Goal: Information Seeking & Learning: Understand process/instructions

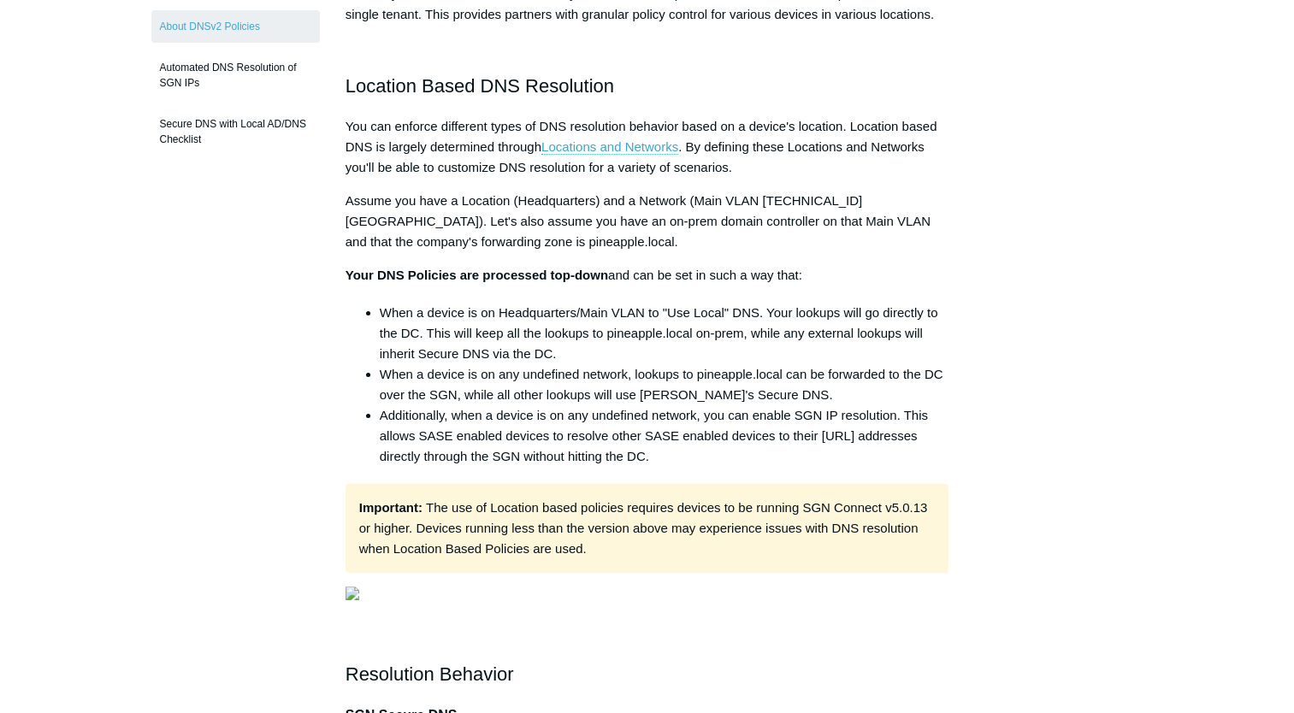
scroll to position [171, 0]
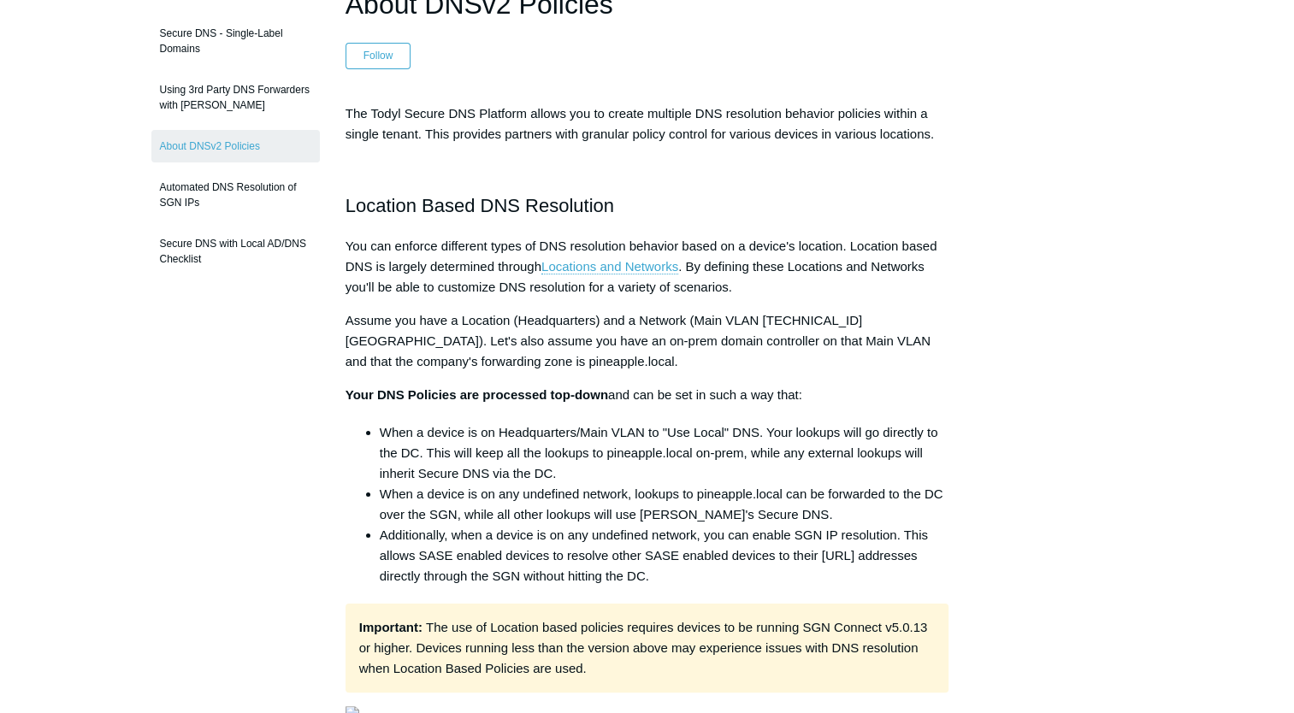
drag, startPoint x: 1004, startPoint y: 676, endPoint x: 985, endPoint y: 659, distance: 25.4
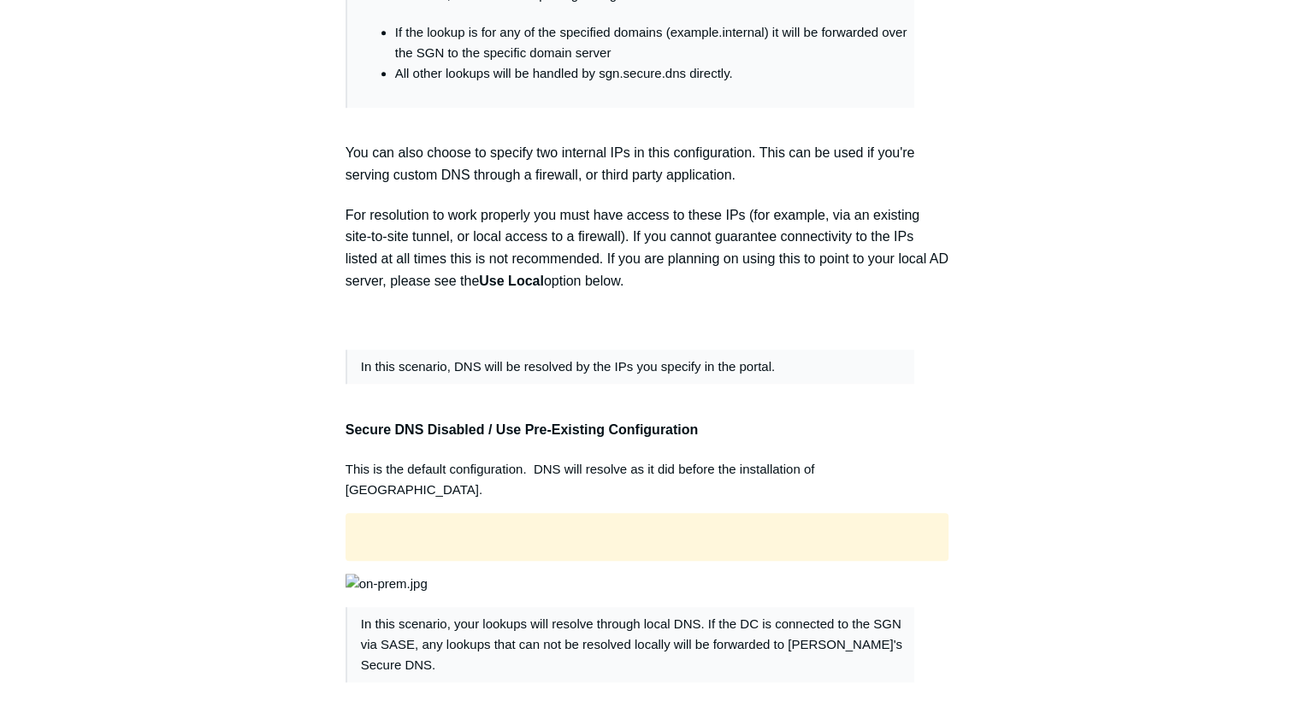
scroll to position [1369, 0]
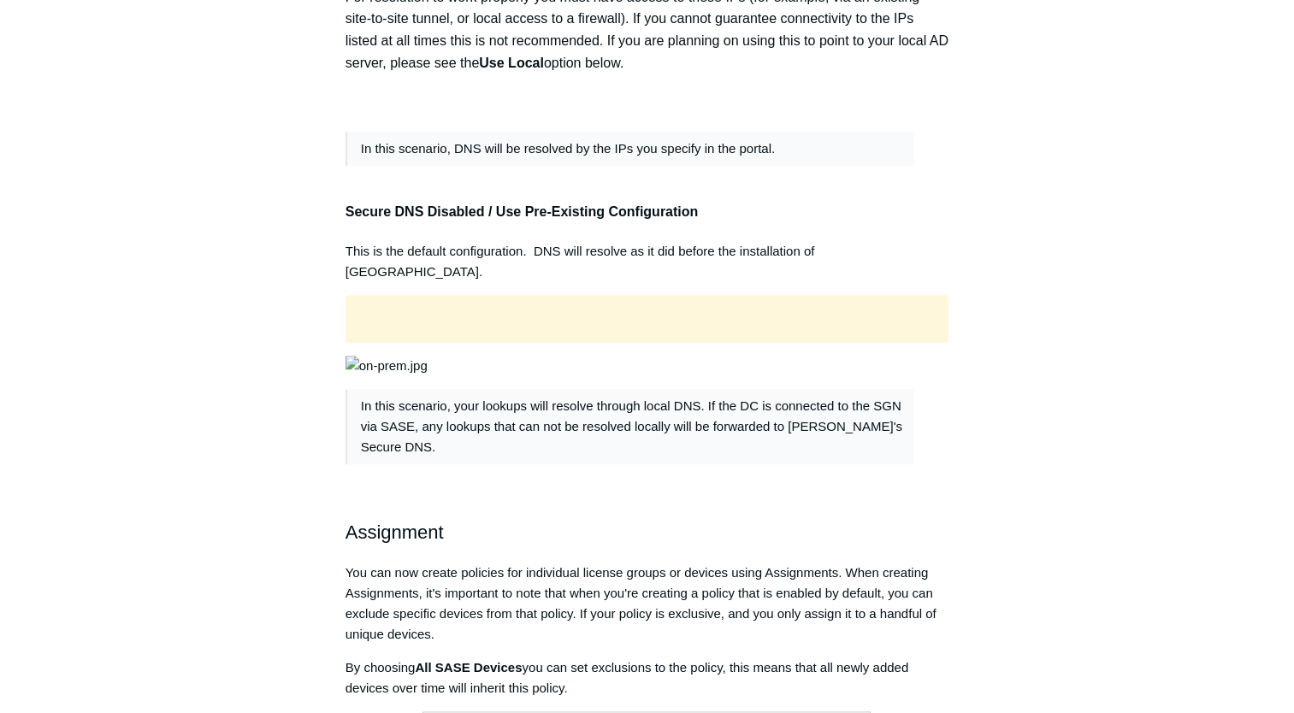
scroll to position [1540, 0]
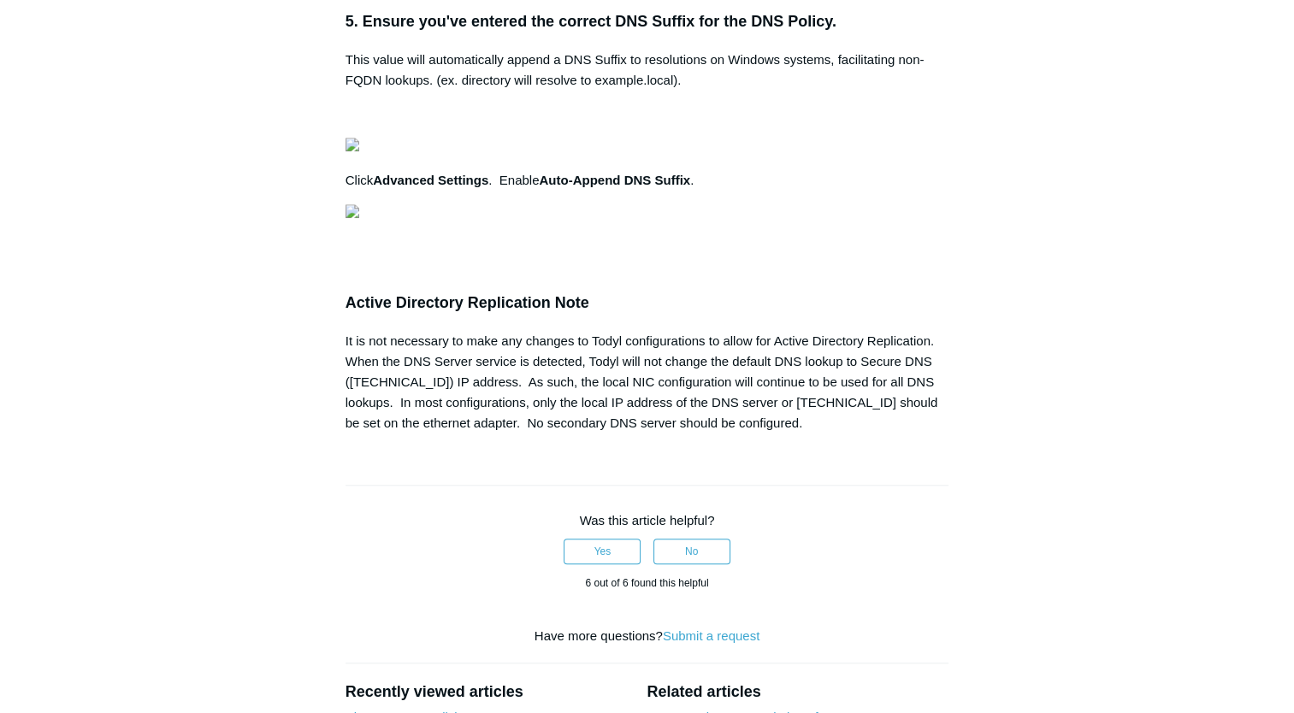
scroll to position [1454, 0]
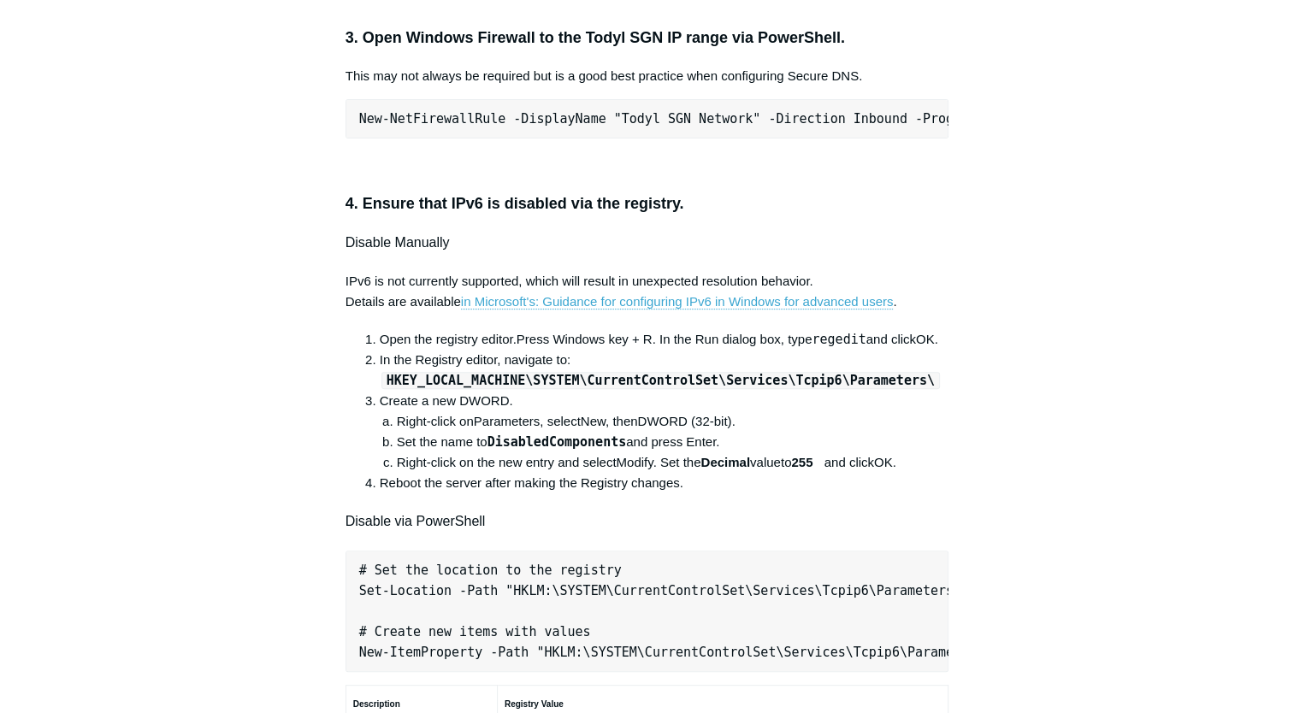
scroll to position [599, 0]
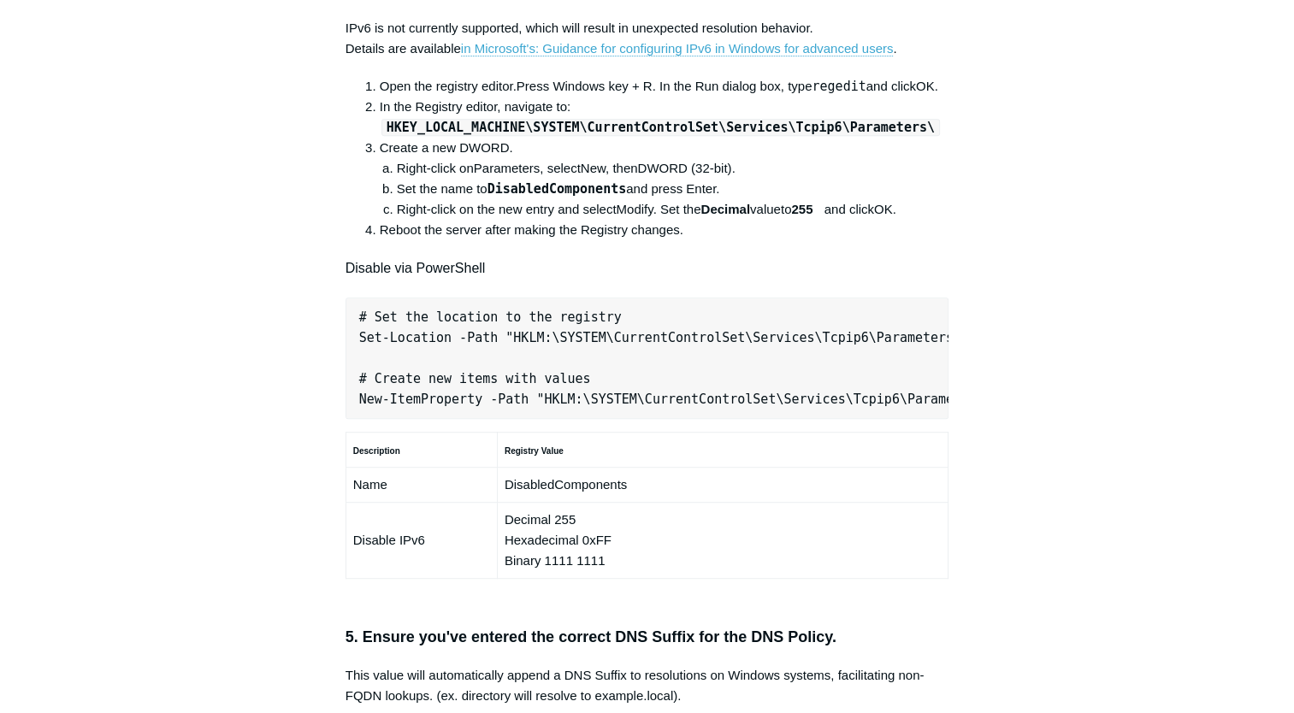
scroll to position [1283, 0]
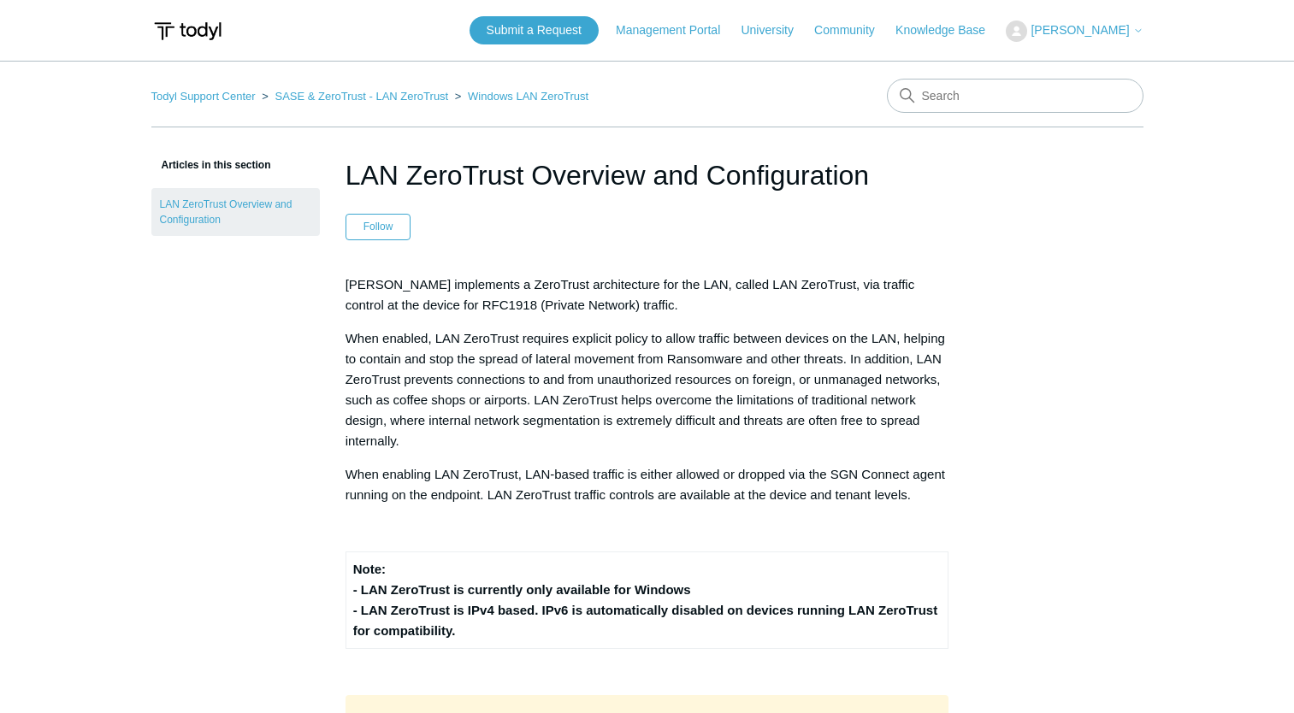
scroll to position [342, 0]
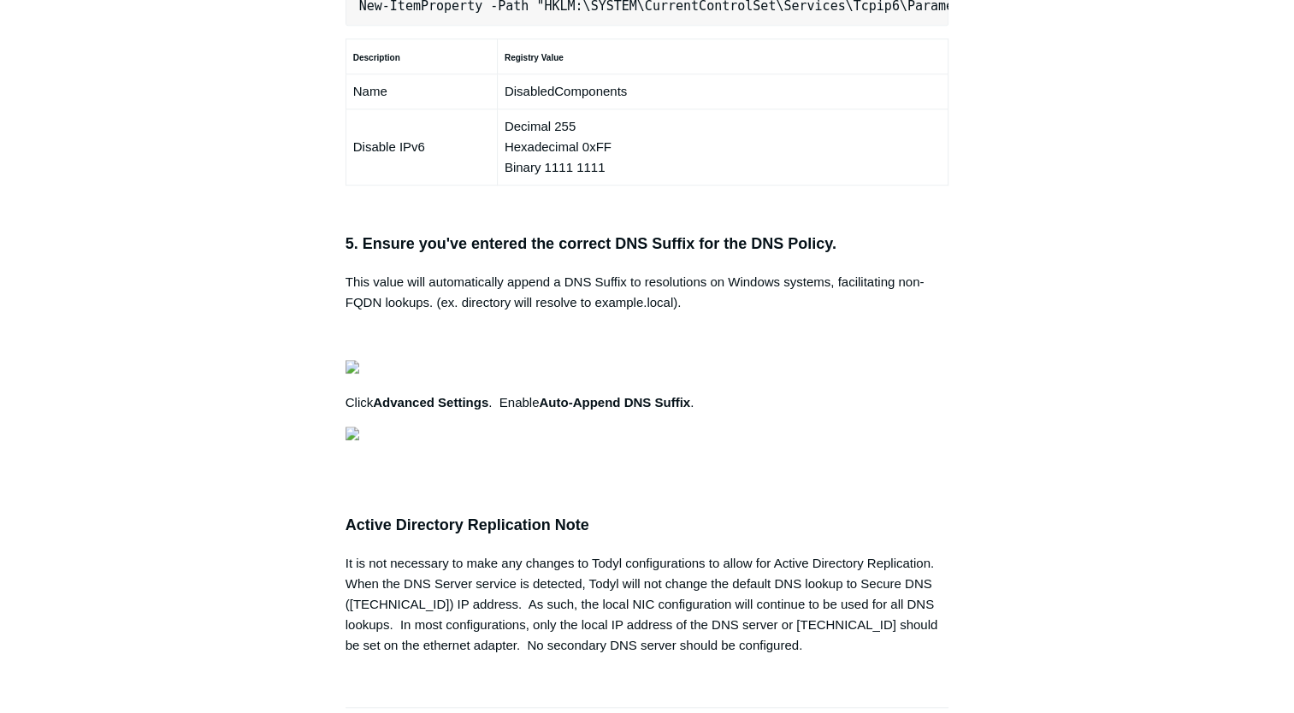
drag, startPoint x: 933, startPoint y: 228, endPoint x: 360, endPoint y: 240, distance: 573.2
drag, startPoint x: 360, startPoint y: 240, endPoint x: 445, endPoint y: 229, distance: 85.4
copy pre "New-NetFirewallRule -DisplayName "Todyl SGN Network" -Direction Inbound -Progra…"
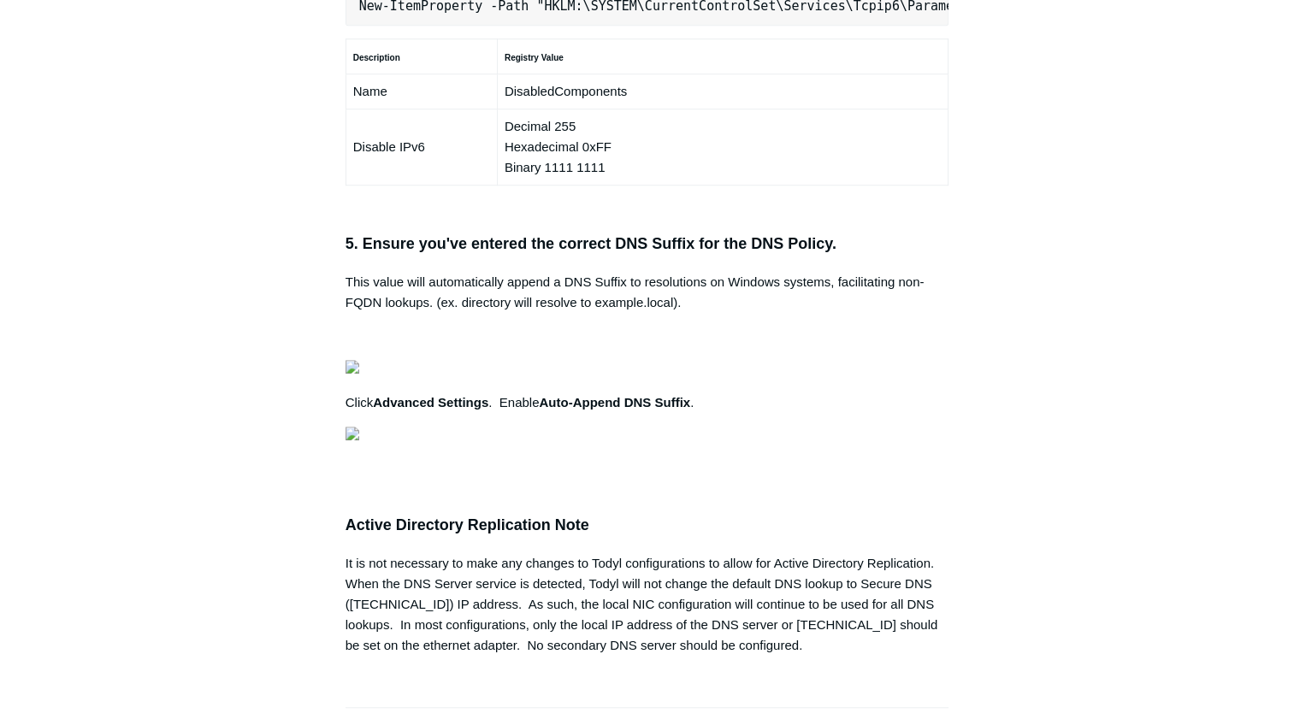
click at [156, 22] on aside "Articles in this section Secure DNS - Single-Label Domains Using 3rd Party DNS …" at bounding box center [235, 56] width 168 height 2369
click at [274, 176] on aside "Articles in this section Secure DNS - Single-Label Domains Using 3rd Party DNS …" at bounding box center [235, 56] width 168 height 2369
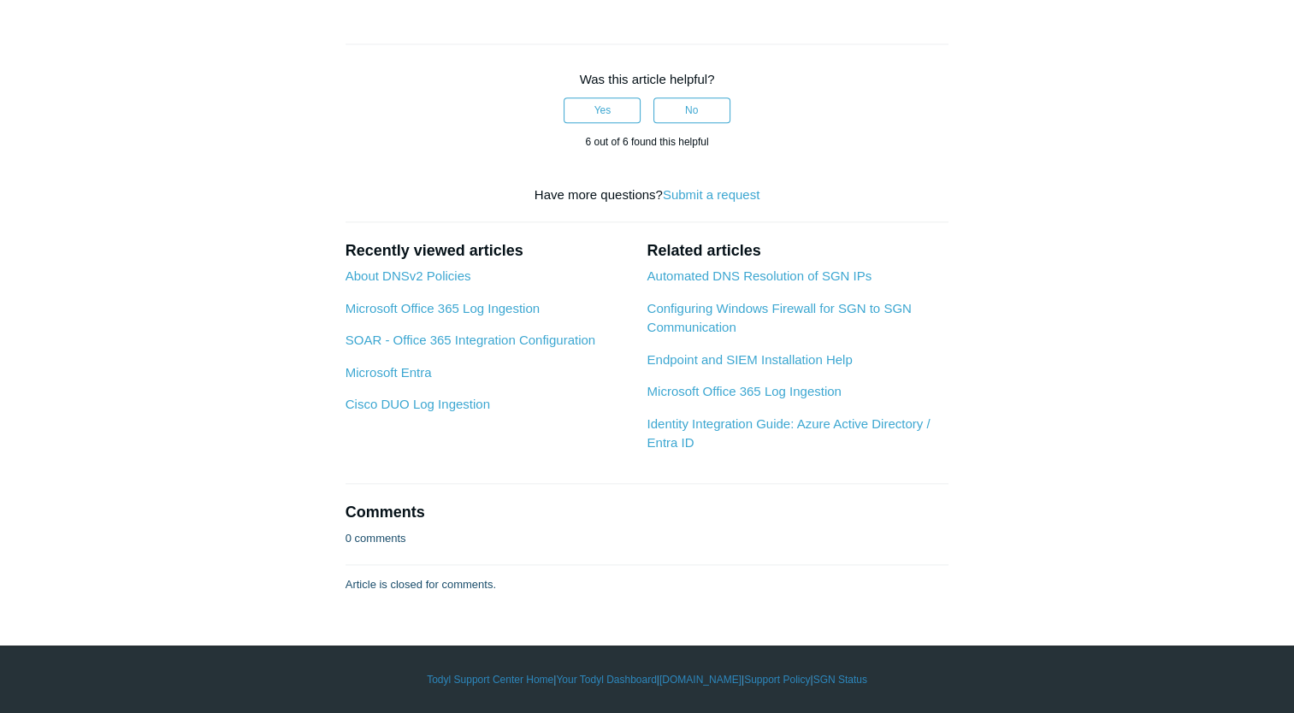
scroll to position [2309, 0]
